Goal: Task Accomplishment & Management: Complete application form

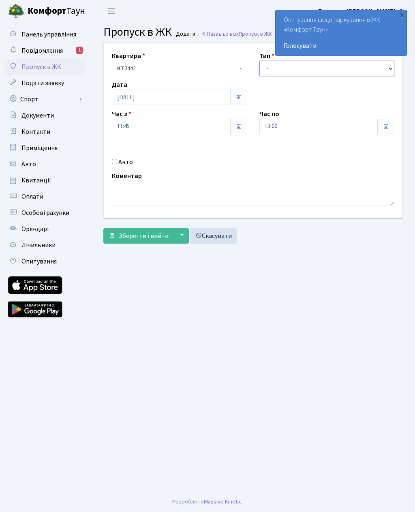
click at [267, 63] on select "- Доставка Таксі Гості Сервіс" at bounding box center [326, 68] width 135 height 15
select select "3"
click at [272, 131] on input "13:00" at bounding box center [318, 126] width 119 height 15
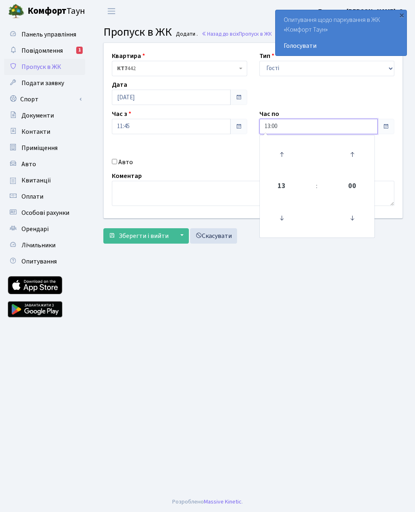
click at [278, 151] on icon at bounding box center [282, 154] width 22 height 22
click at [276, 153] on icon at bounding box center [282, 154] width 22 height 22
click at [279, 152] on icon at bounding box center [282, 154] width 22 height 22
click at [276, 150] on icon at bounding box center [282, 154] width 22 height 22
type input "17:00"
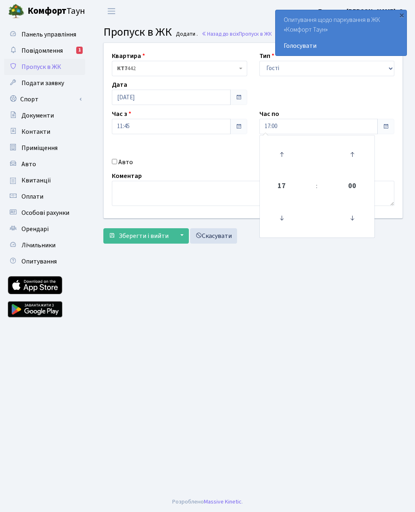
click at [173, 311] on main "Admin Пропуск в ЖК Додати Пропуск в ЖК Додати . Назад до всіх Пропуск в ЖК Квар…" at bounding box center [253, 256] width 324 height 469
click at [113, 162] on input "Авто" at bounding box center [114, 161] width 5 height 5
checkbox input "true"
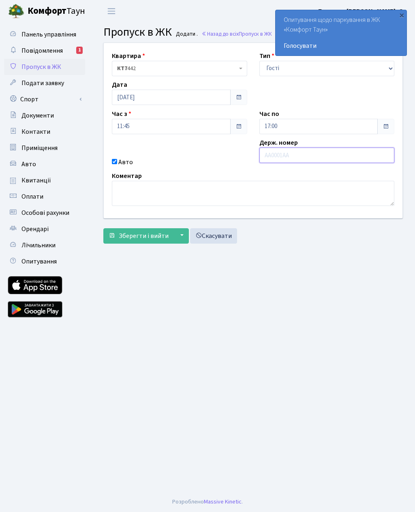
click at [276, 152] on input "text" at bounding box center [326, 154] width 135 height 15
type input "KA6102MB"
click at [120, 240] on button "Зберегти і вийти" at bounding box center [138, 235] width 70 height 15
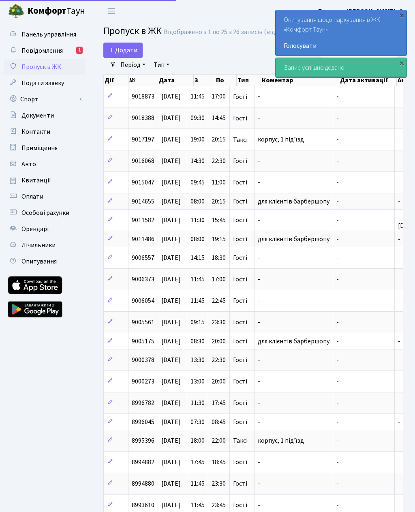
select select "25"
